Goal: Check status: Check status

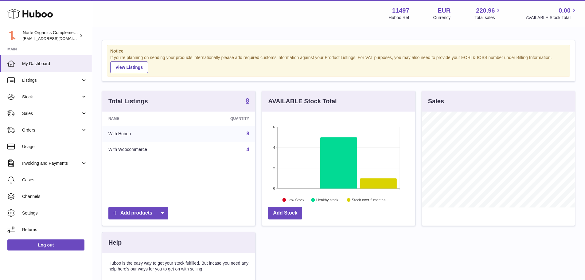
scroll to position [96, 153]
click at [63, 111] on span "Sales" at bounding box center [51, 114] width 59 height 6
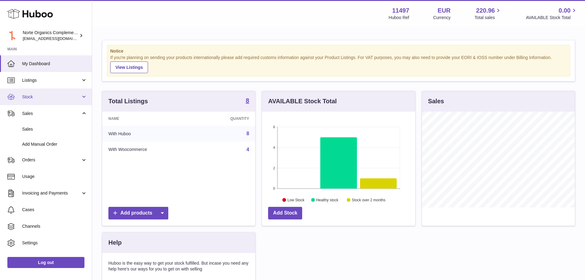
click at [64, 103] on link "Stock" at bounding box center [46, 96] width 92 height 17
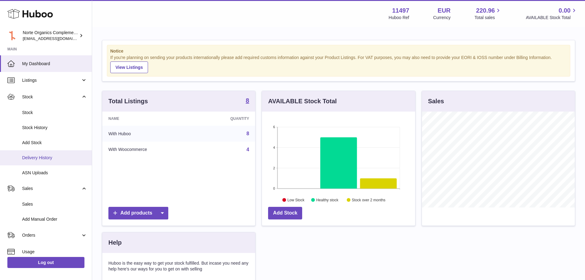
click at [55, 162] on link "Delivery History" at bounding box center [46, 157] width 92 height 15
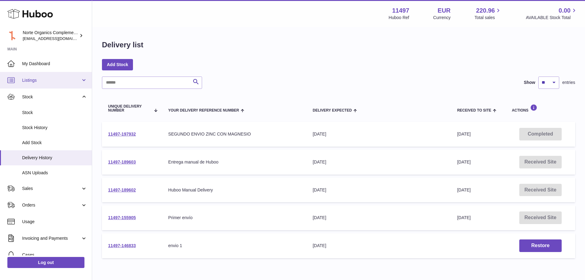
click at [55, 83] on link "Listings" at bounding box center [46, 80] width 92 height 17
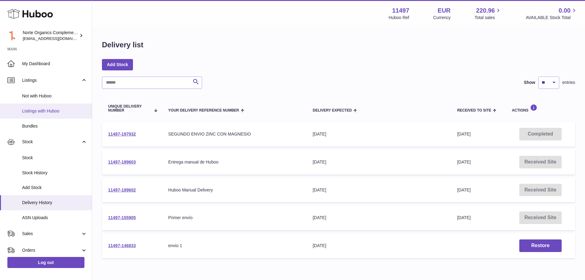
click at [51, 112] on span "Listings with Huboo" at bounding box center [54, 111] width 65 height 6
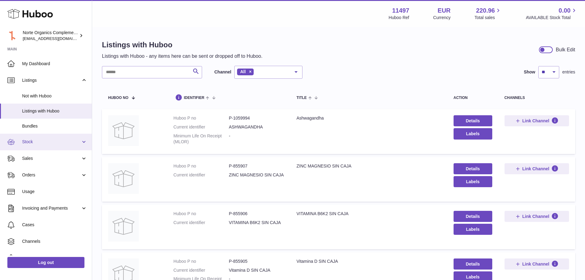
click at [58, 142] on span "Stock" at bounding box center [51, 142] width 59 height 6
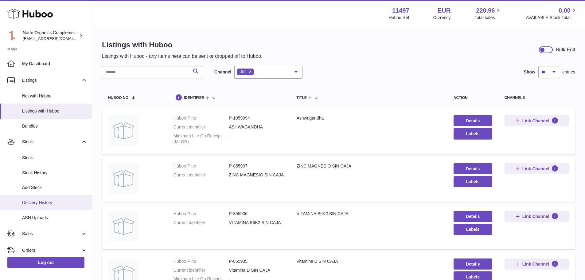
click at [53, 205] on span "Delivery History" at bounding box center [54, 203] width 65 height 6
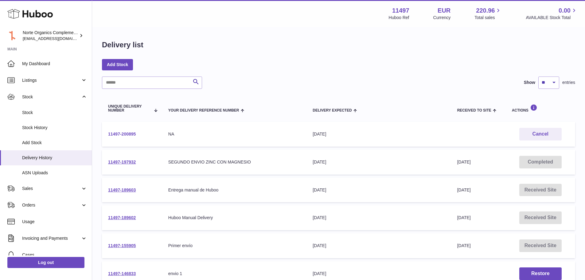
click at [129, 134] on link "11497-200895" at bounding box center [122, 134] width 28 height 5
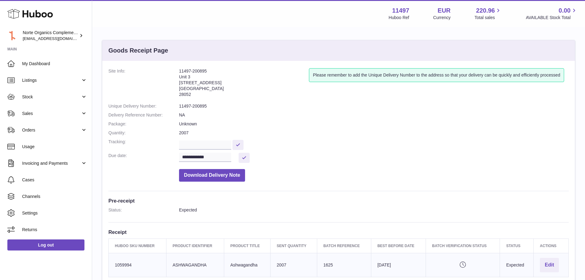
drag, startPoint x: 208, startPoint y: 70, endPoint x: 178, endPoint y: 69, distance: 29.8
click at [178, 69] on dl "**********" at bounding box center [338, 126] width 461 height 116
copy dl "11497-200895"
